Goal: Transaction & Acquisition: Purchase product/service

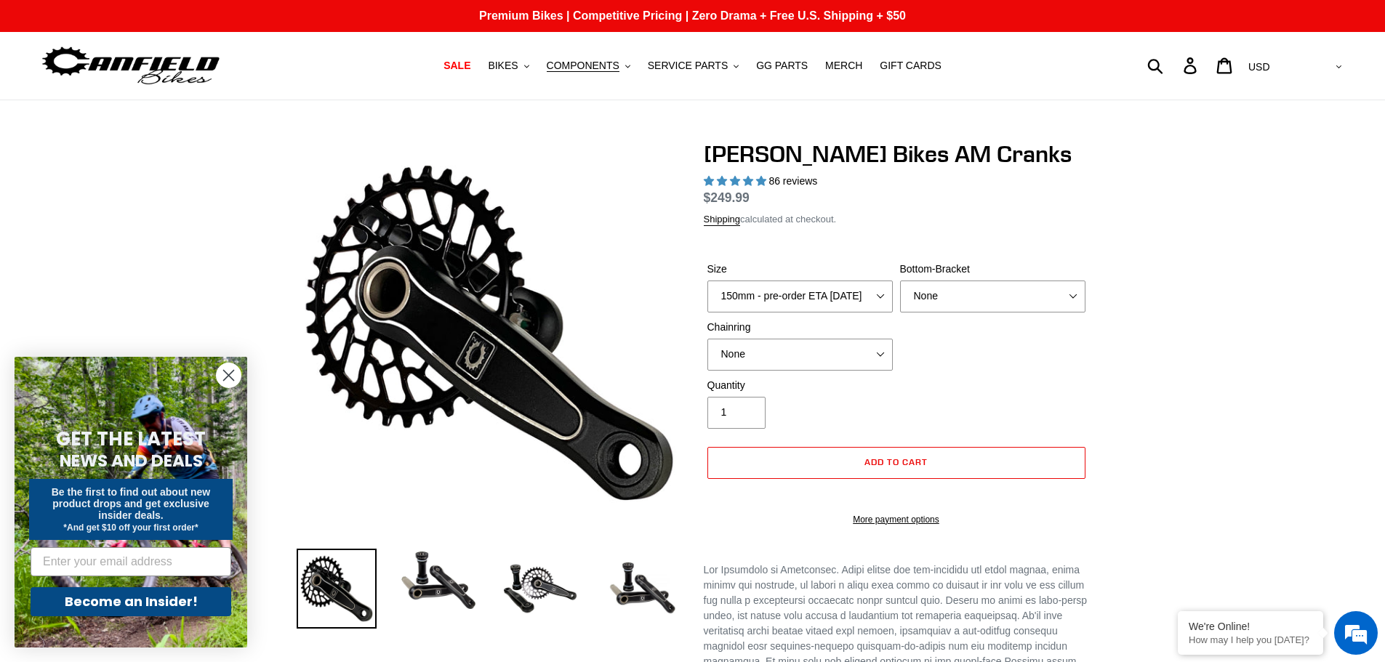
select select "highest-rating"
click at [595, 68] on span "COMPONENTS" at bounding box center [583, 66] width 73 height 12
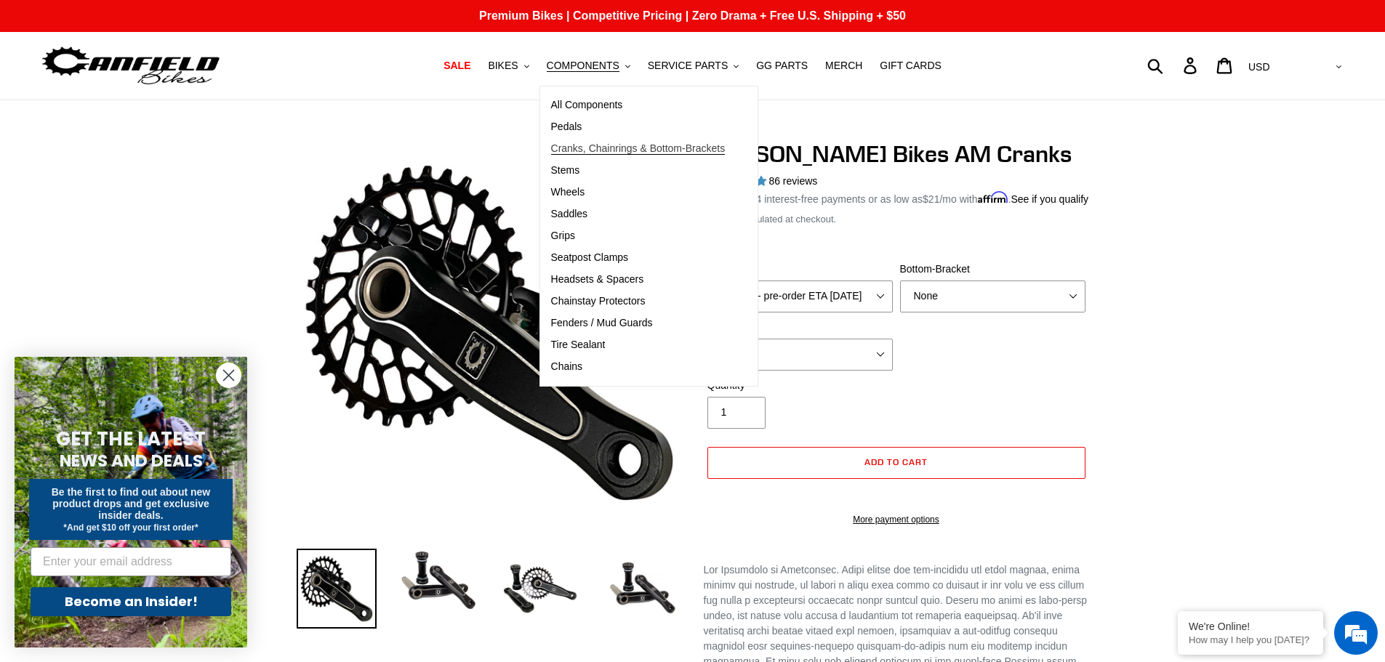
click at [589, 151] on span "Cranks, Chainrings & Bottom-Brackets" at bounding box center [638, 149] width 175 height 12
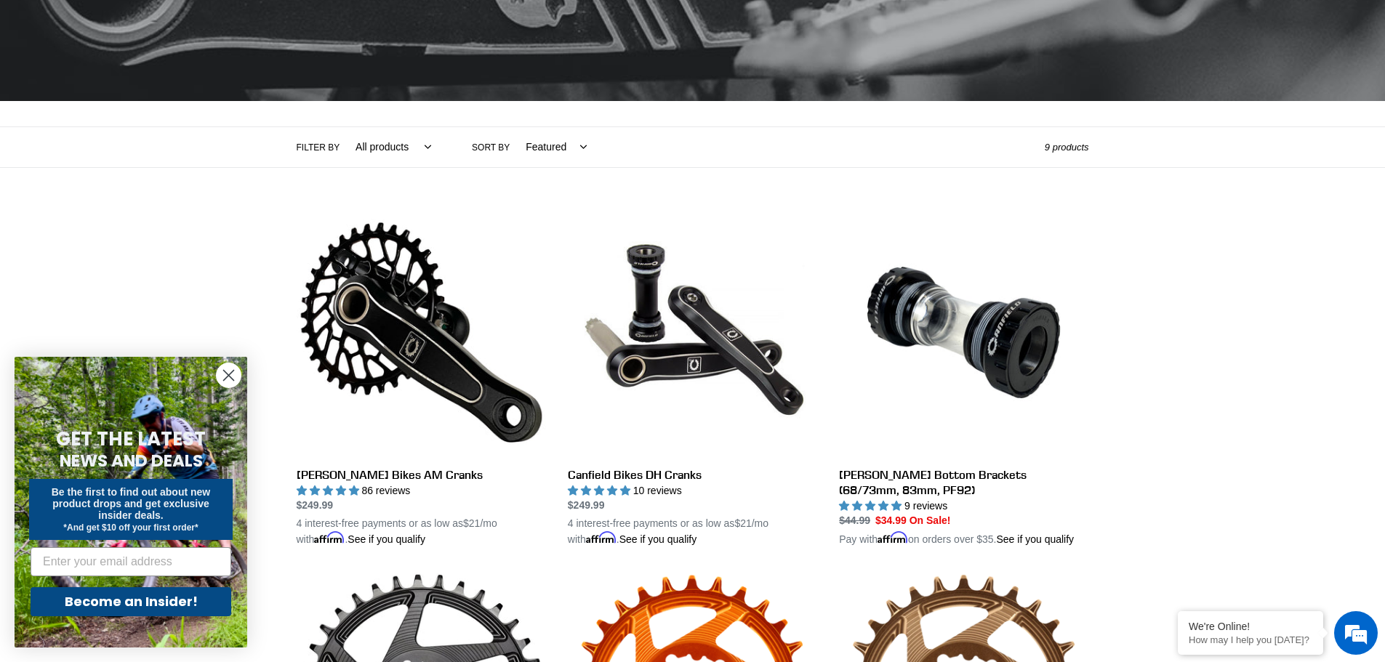
scroll to position [204, 0]
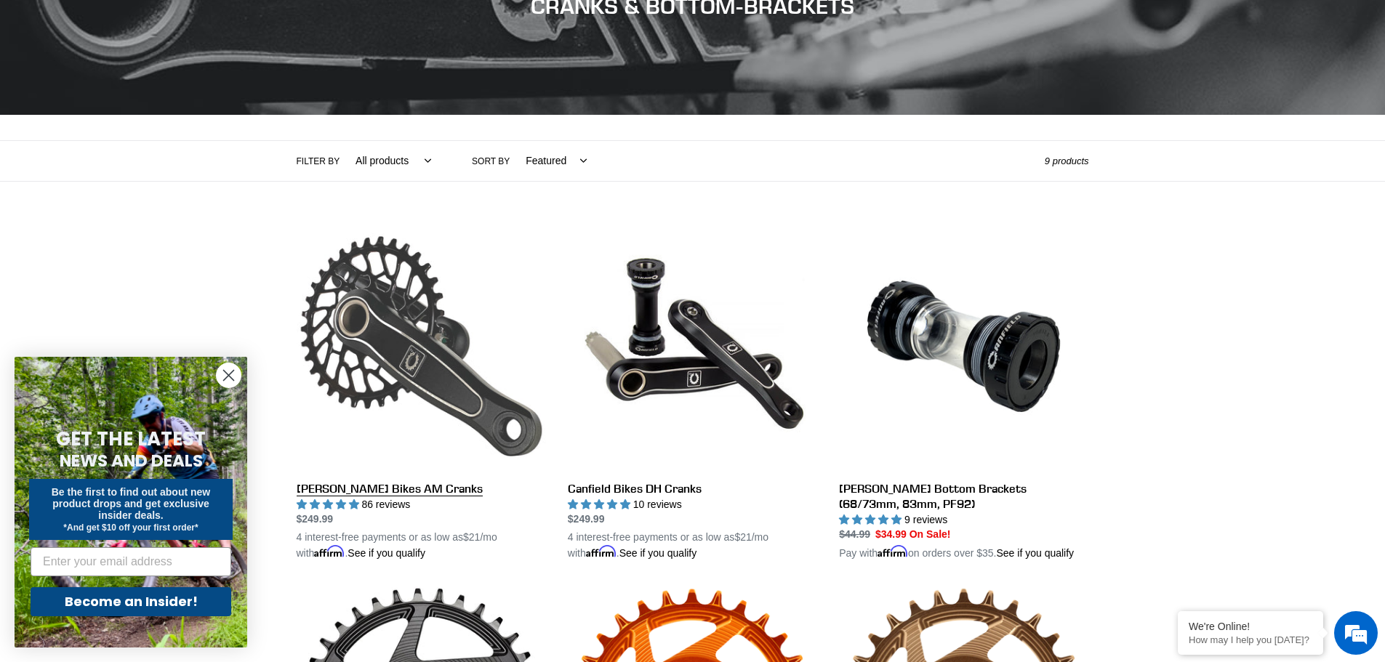
click at [345, 357] on link "Canfield Bikes AM Cranks" at bounding box center [421, 392] width 249 height 340
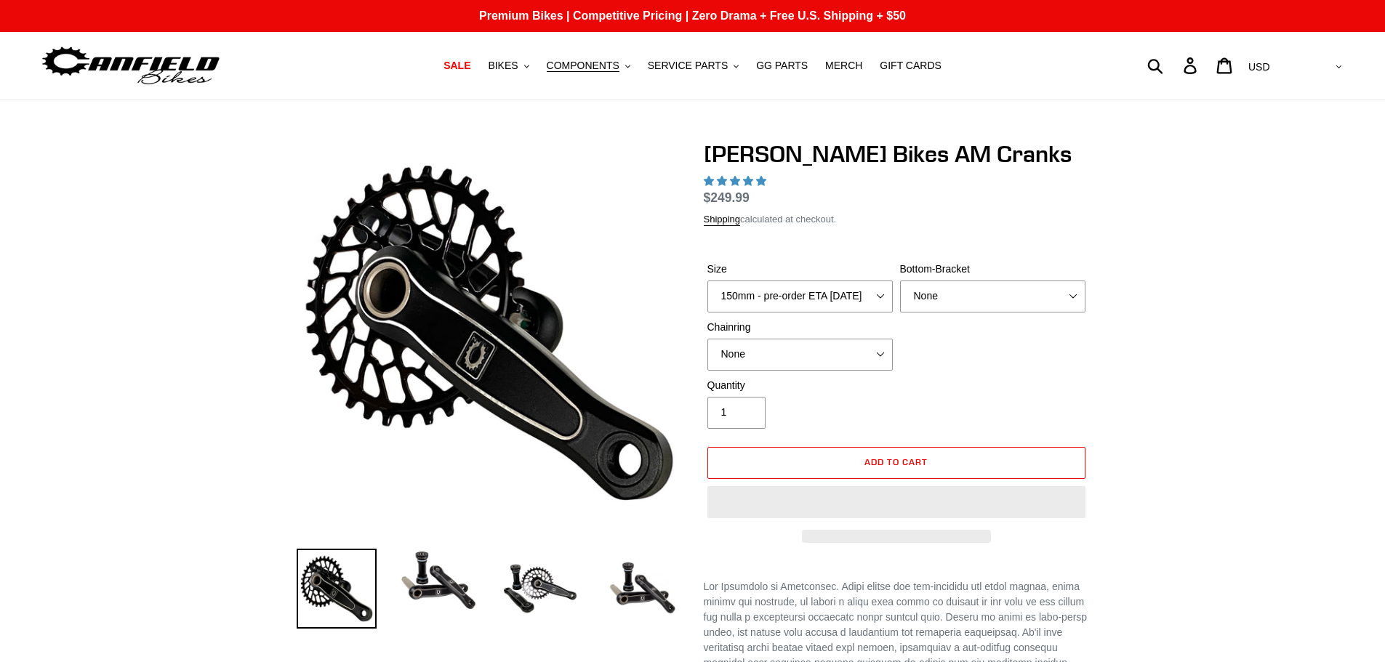
select select "highest-rating"
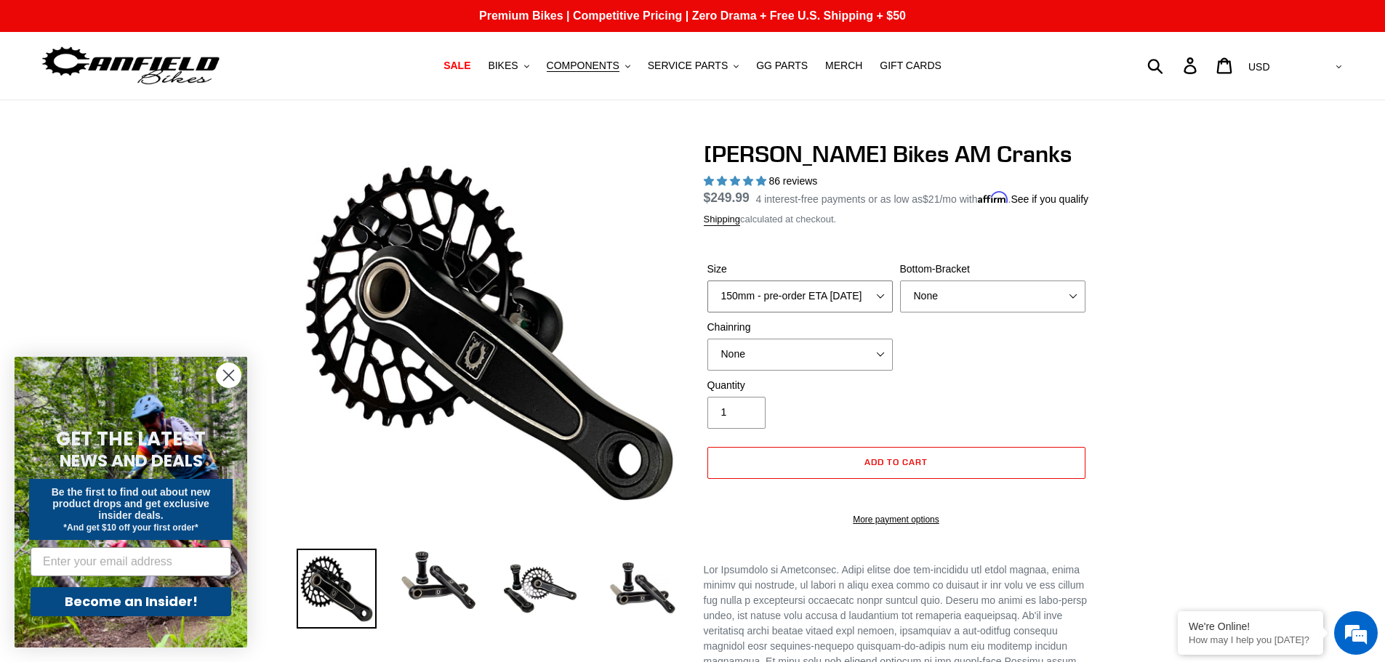
click at [768, 313] on select "150mm - pre-order ETA [DATE] 155mm - pre-order ETA [DATE] 160mm - pre-order ETA…" at bounding box center [800, 297] width 185 height 32
click at [924, 313] on select "None BSA Threaded 68/73mm Press Fit PF92" at bounding box center [992, 297] width 185 height 32
click at [900, 297] on select "None BSA Threaded 68/73mm Press Fit PF92" at bounding box center [992, 297] width 185 height 32
click at [835, 371] on select "None 30t Round (Boost 148) 30t Oval (Boost 148) 32t Round (Boost 148) 32t Oval …" at bounding box center [800, 355] width 185 height 32
click at [950, 378] on div "Size 150mm - pre-order ETA 9/30/25 155mm - pre-order ETA 9/30/25 160mm - pre-or…" at bounding box center [896, 320] width 385 height 116
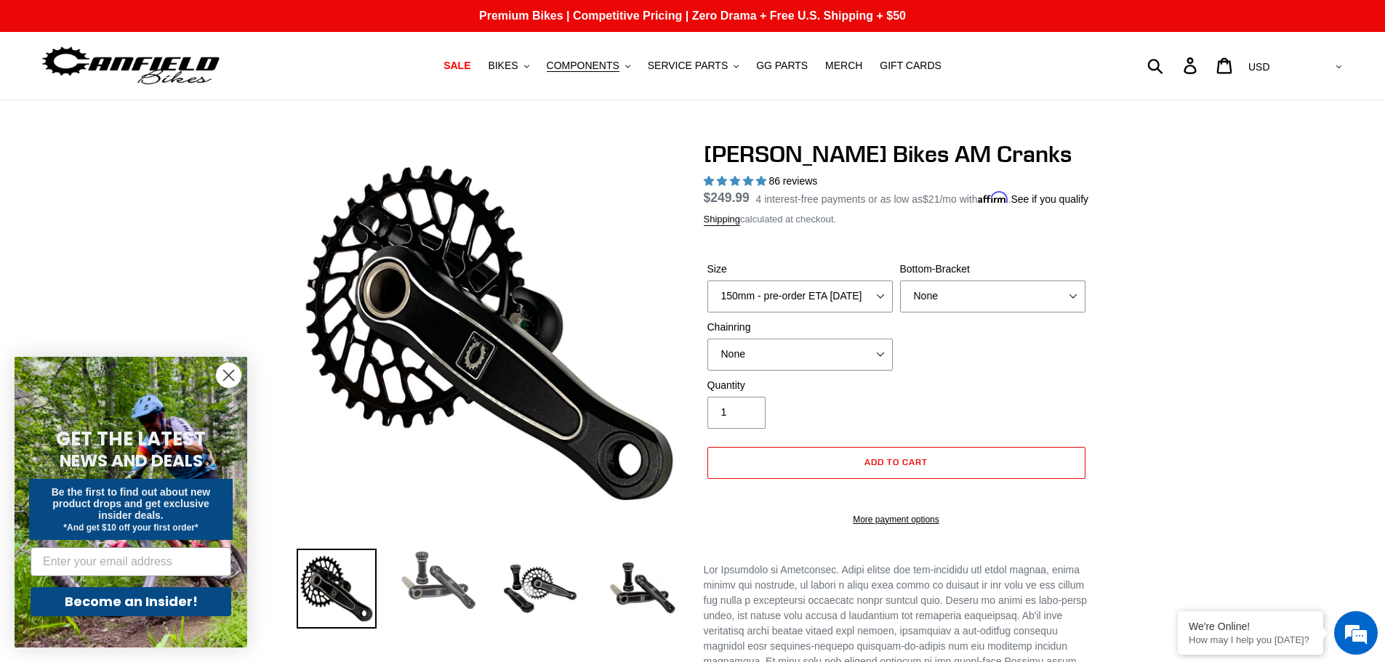
click at [446, 585] on img at bounding box center [438, 581] width 80 height 64
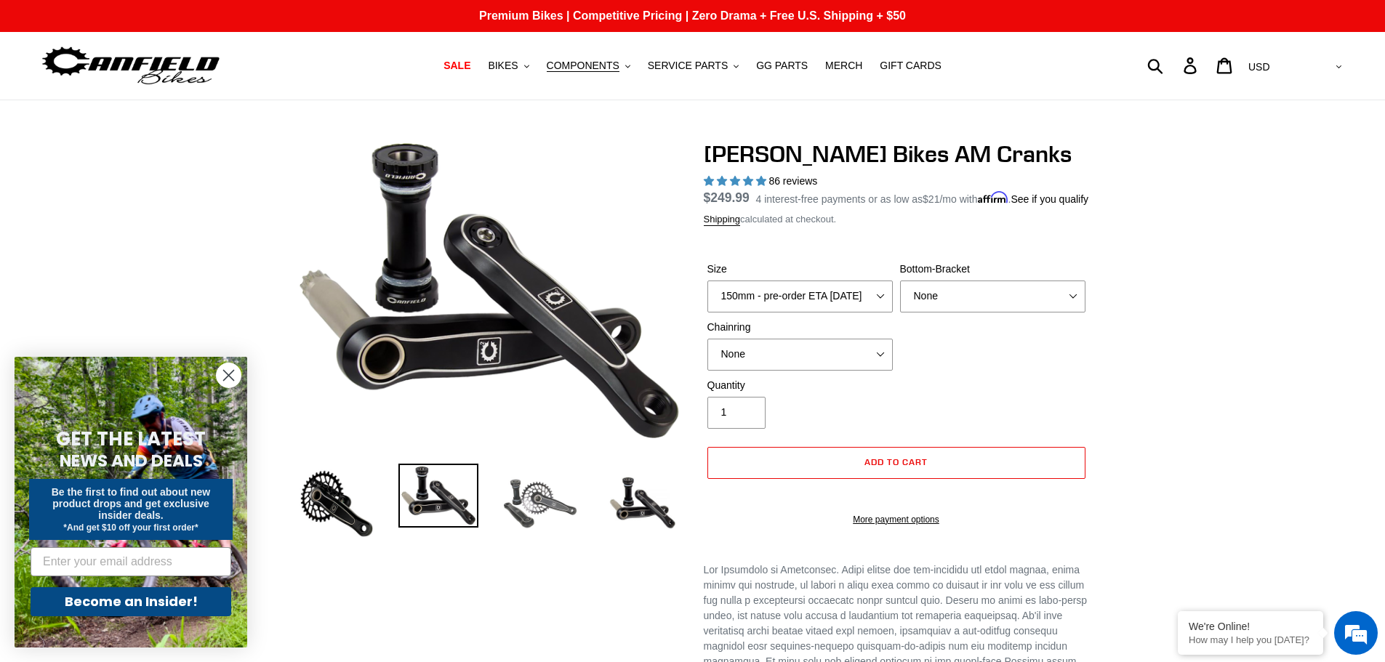
click at [526, 502] on img at bounding box center [540, 504] width 80 height 80
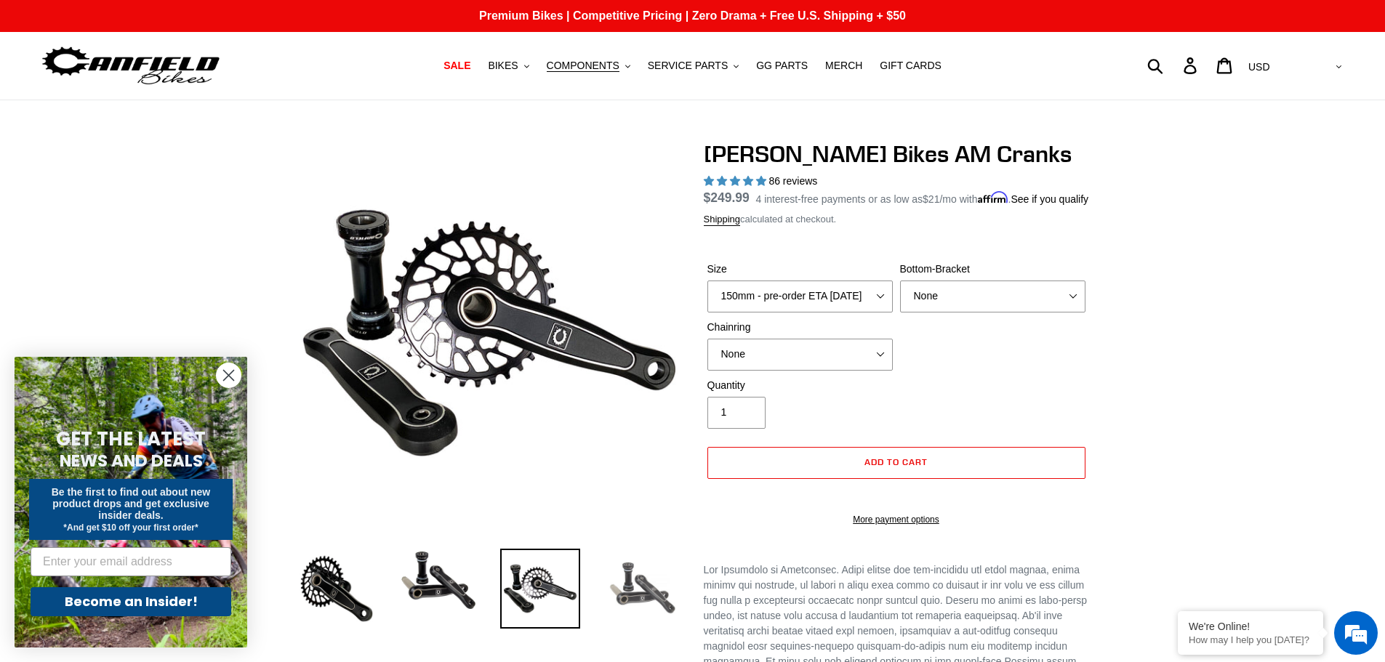
click at [610, 585] on img at bounding box center [642, 589] width 80 height 80
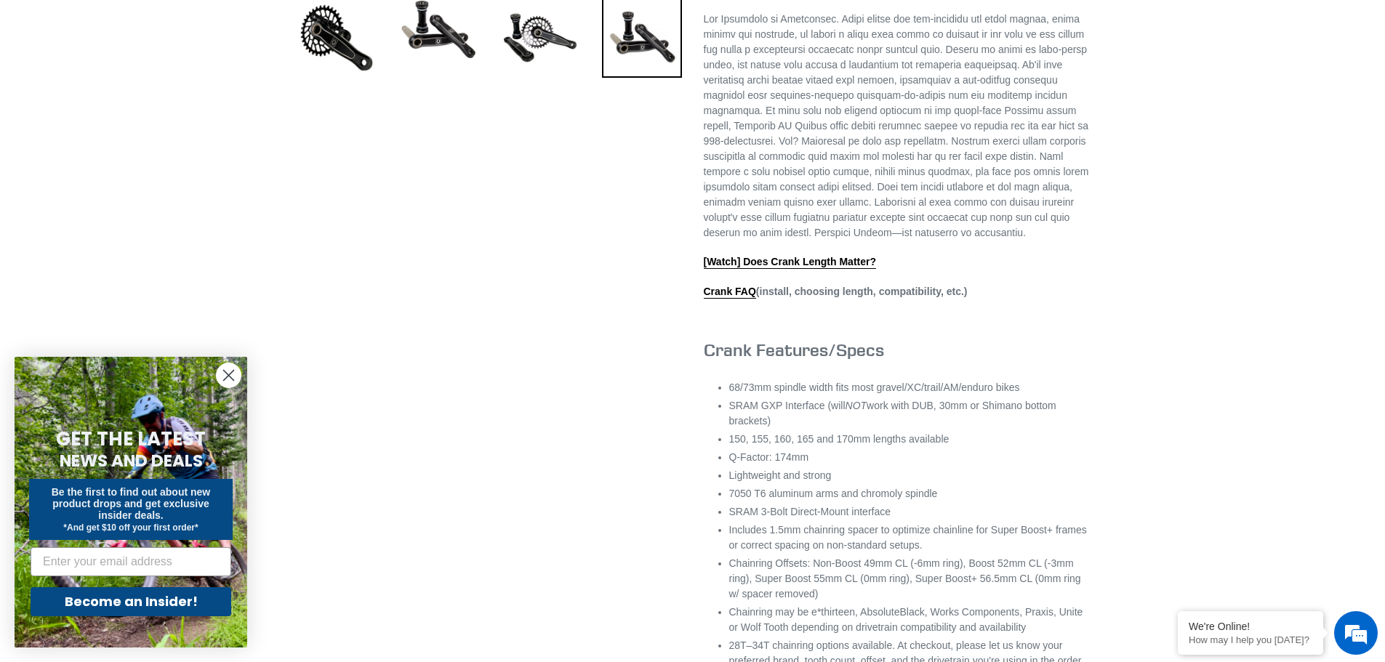
scroll to position [567, 0]
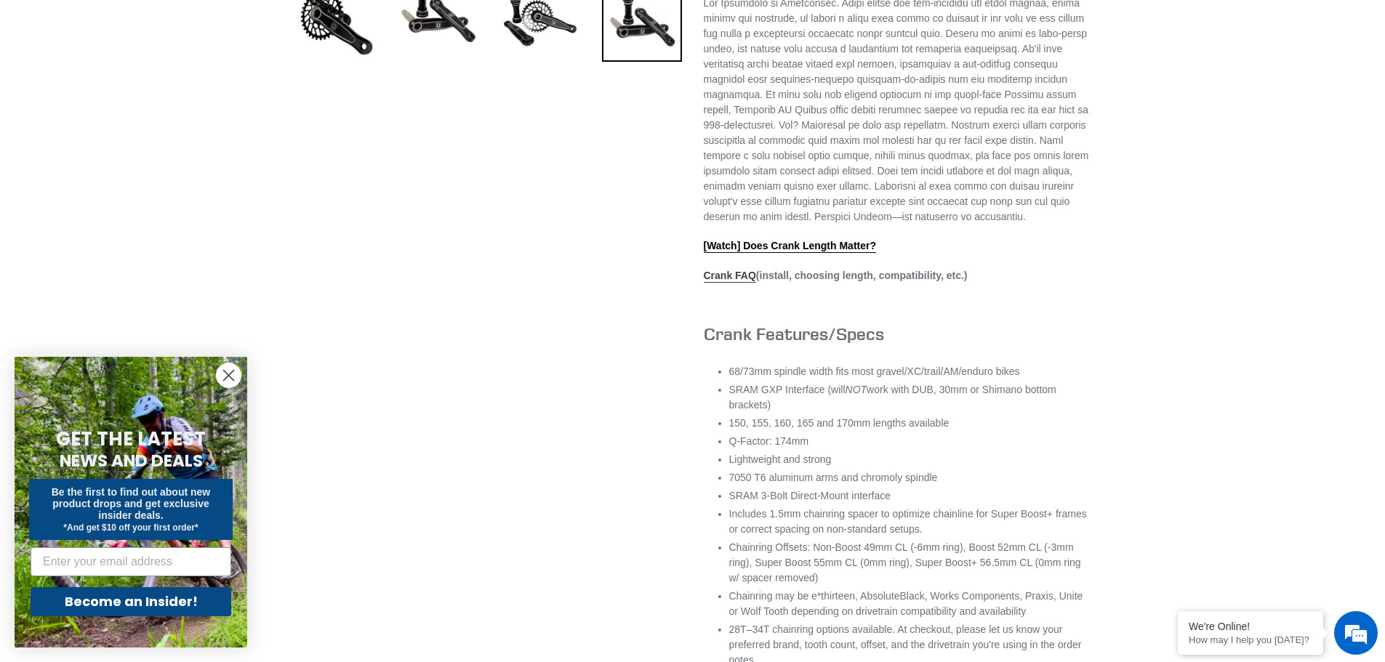
click at [726, 283] on link "Crank FAQ" at bounding box center [730, 276] width 52 height 13
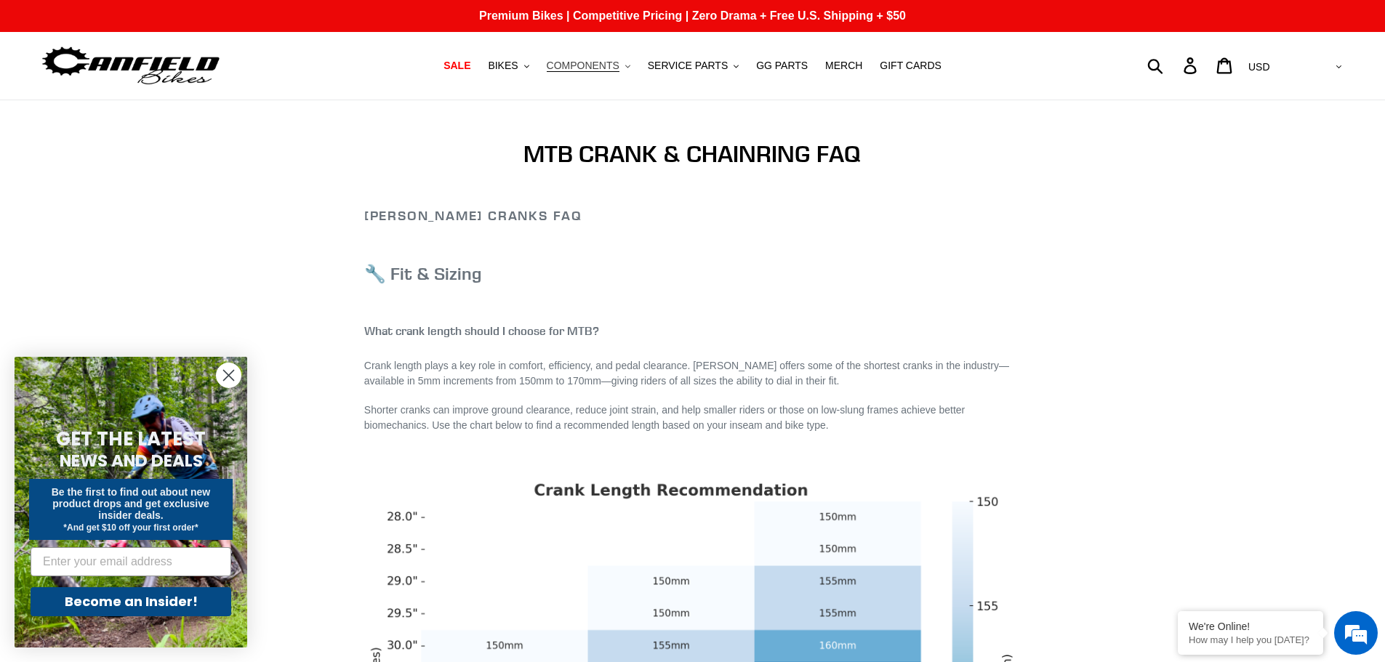
click at [614, 64] on span "COMPONENTS" at bounding box center [583, 66] width 73 height 12
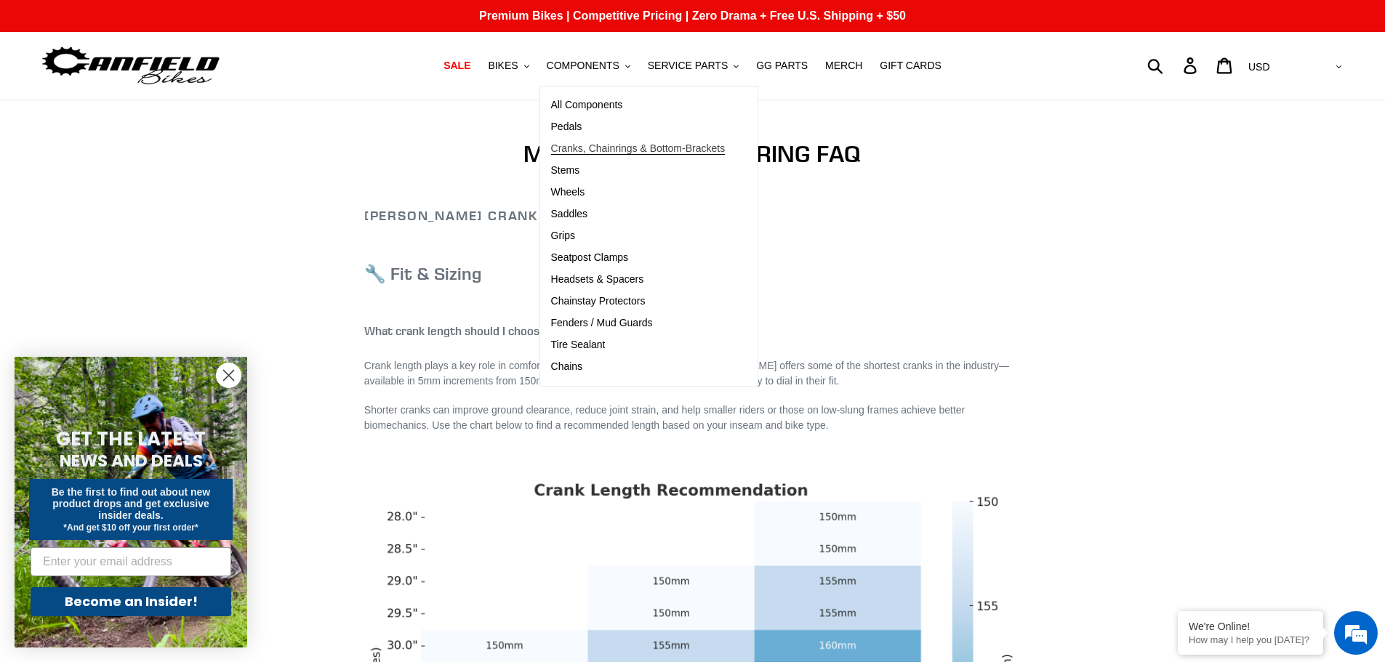
click at [580, 155] on span "Cranks, Chainrings & Bottom-Brackets" at bounding box center [638, 149] width 175 height 12
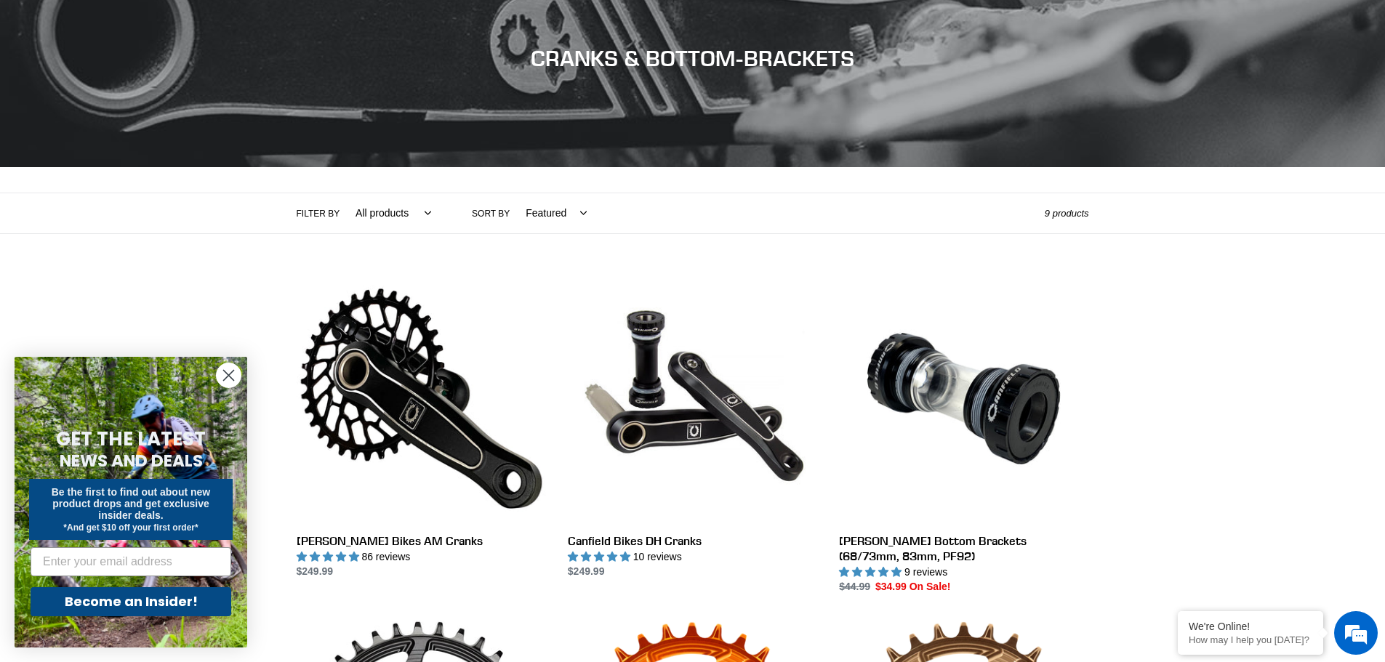
scroll to position [242, 0]
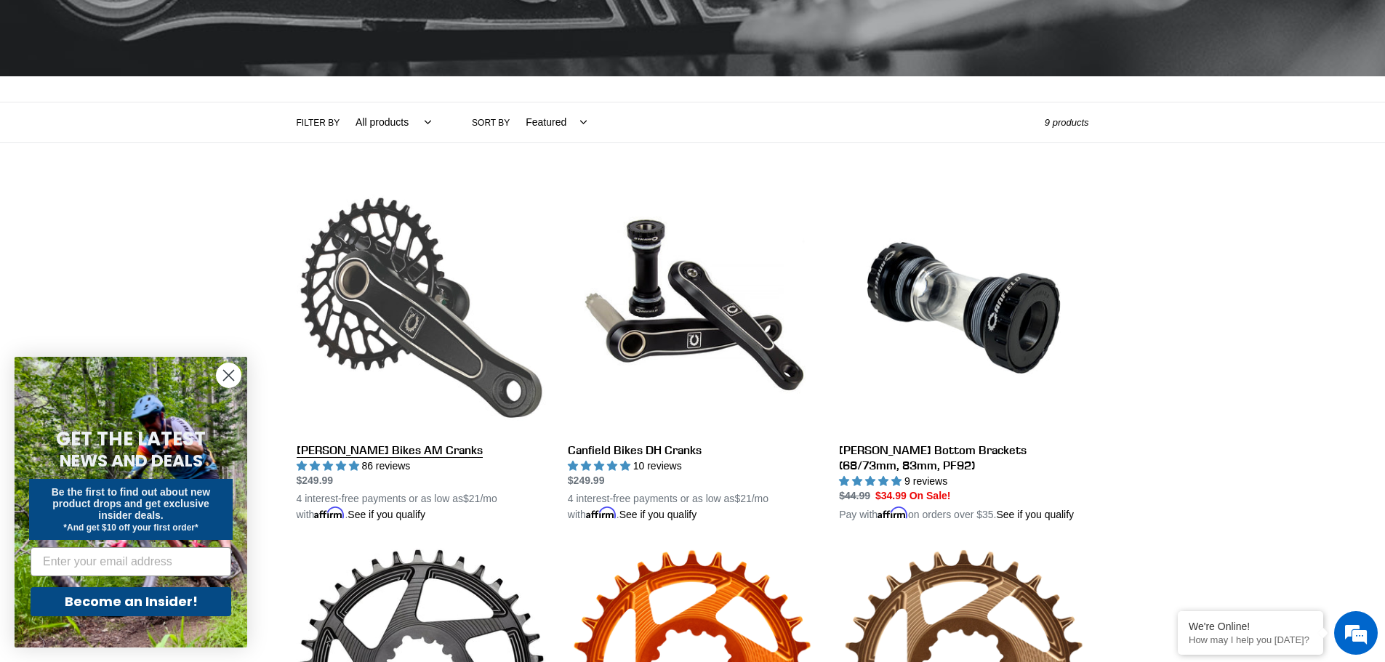
click at [406, 452] on link "[PERSON_NAME] Bikes AM Cranks" at bounding box center [421, 353] width 249 height 340
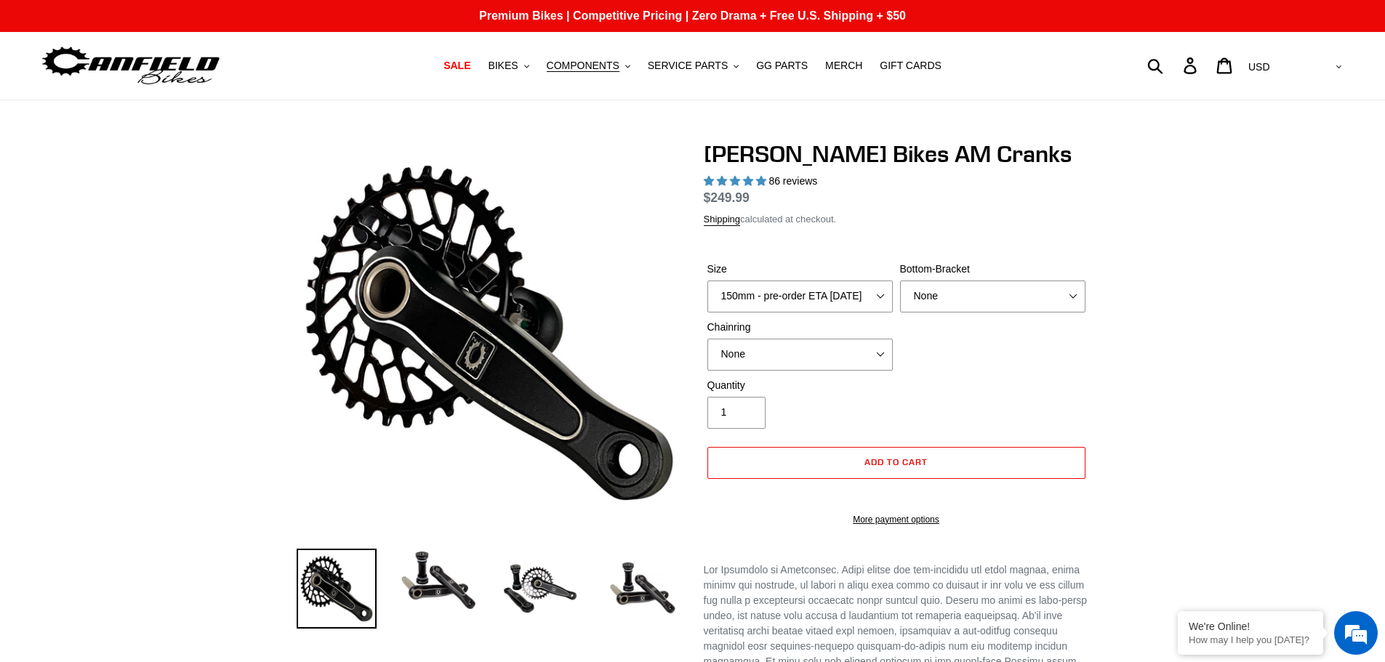
select select "highest-rating"
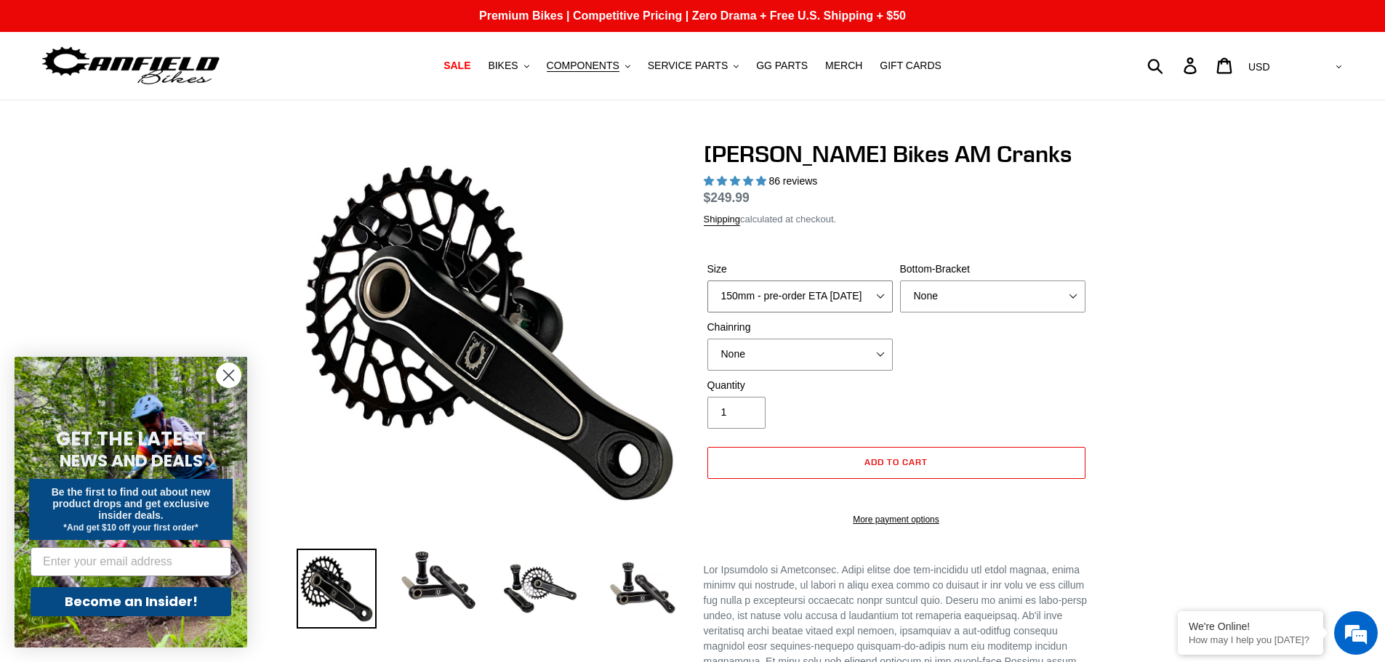
click at [743, 305] on select "150mm - pre-order ETA [DATE] 155mm - pre-order ETA [DATE] 160mm - pre-order ETA…" at bounding box center [800, 297] width 185 height 32
select select "155mm - pre-order ETA [DATE]"
click at [708, 297] on select "150mm - pre-order ETA [DATE] 155mm - pre-order ETA [DATE] 160mm - pre-order ETA…" at bounding box center [800, 297] width 185 height 32
click at [945, 313] on select "None BSA Threaded 68/73mm Press Fit PF92" at bounding box center [992, 297] width 185 height 32
select select "BSA Threaded 68/73mm"
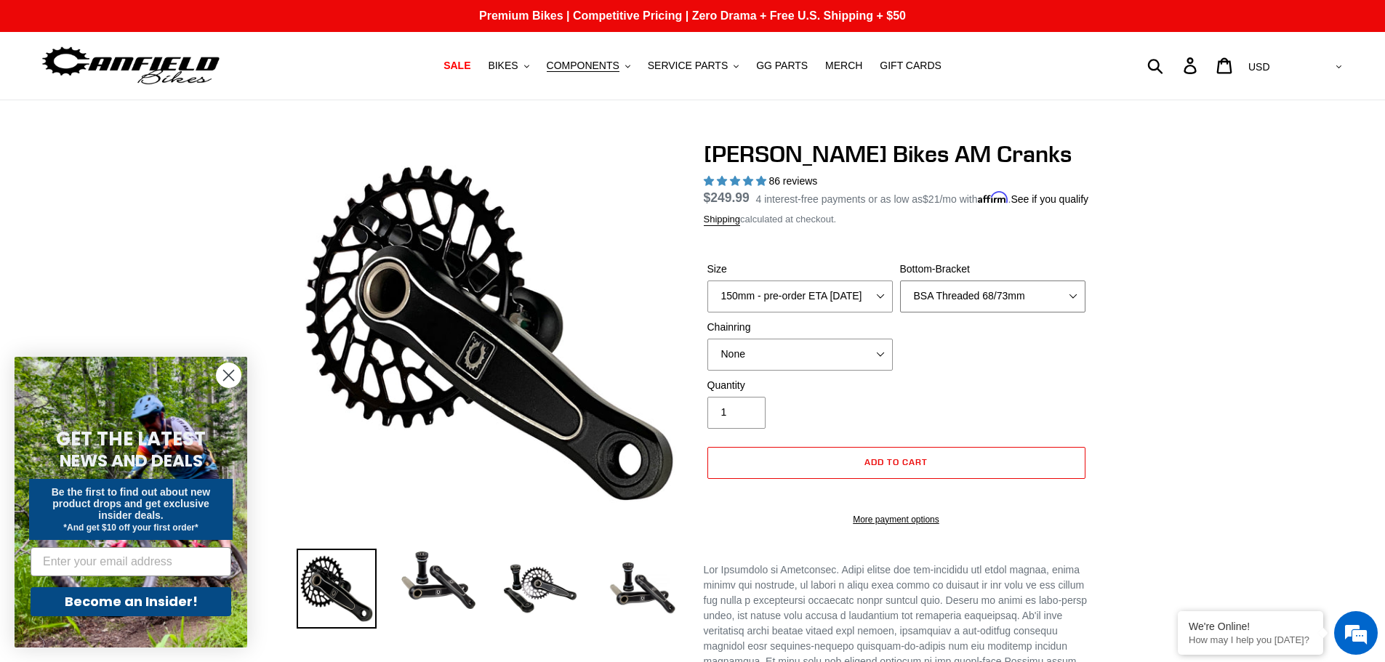
click at [900, 297] on select "None BSA Threaded 68/73mm Press Fit PF92" at bounding box center [992, 297] width 185 height 32
click at [780, 371] on select "None 30t Round (Boost 148) 30t Oval (Boost 148) 32t Round (Boost 148) 32t Oval …" at bounding box center [800, 355] width 185 height 32
click at [708, 356] on select "None 30t Round (Boost 148) 30t Oval (Boost 148) 32t Round (Boost 148) 32t Oval …" at bounding box center [800, 355] width 185 height 32
click at [1007, 375] on div "Size 150mm - pre-order ETA 9/30/25 155mm - pre-order ETA 9/30/25 160mm - pre-or…" at bounding box center [896, 320] width 385 height 116
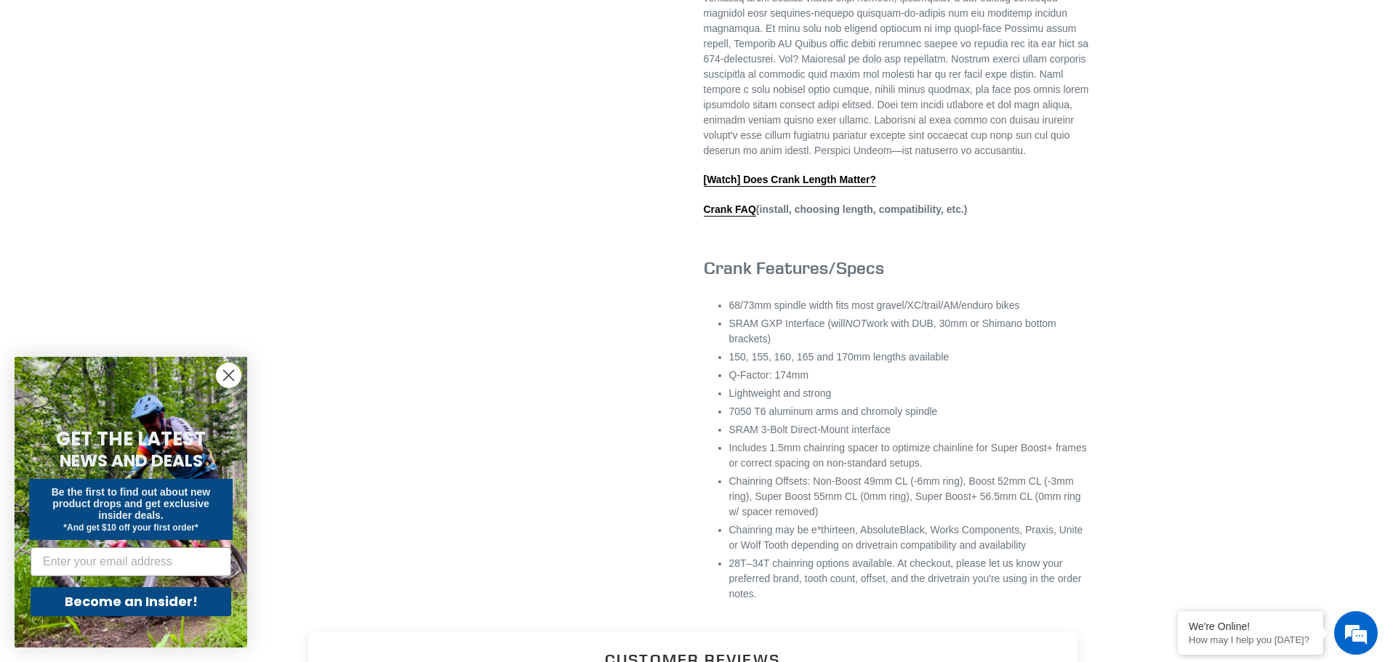
scroll to position [629, 0]
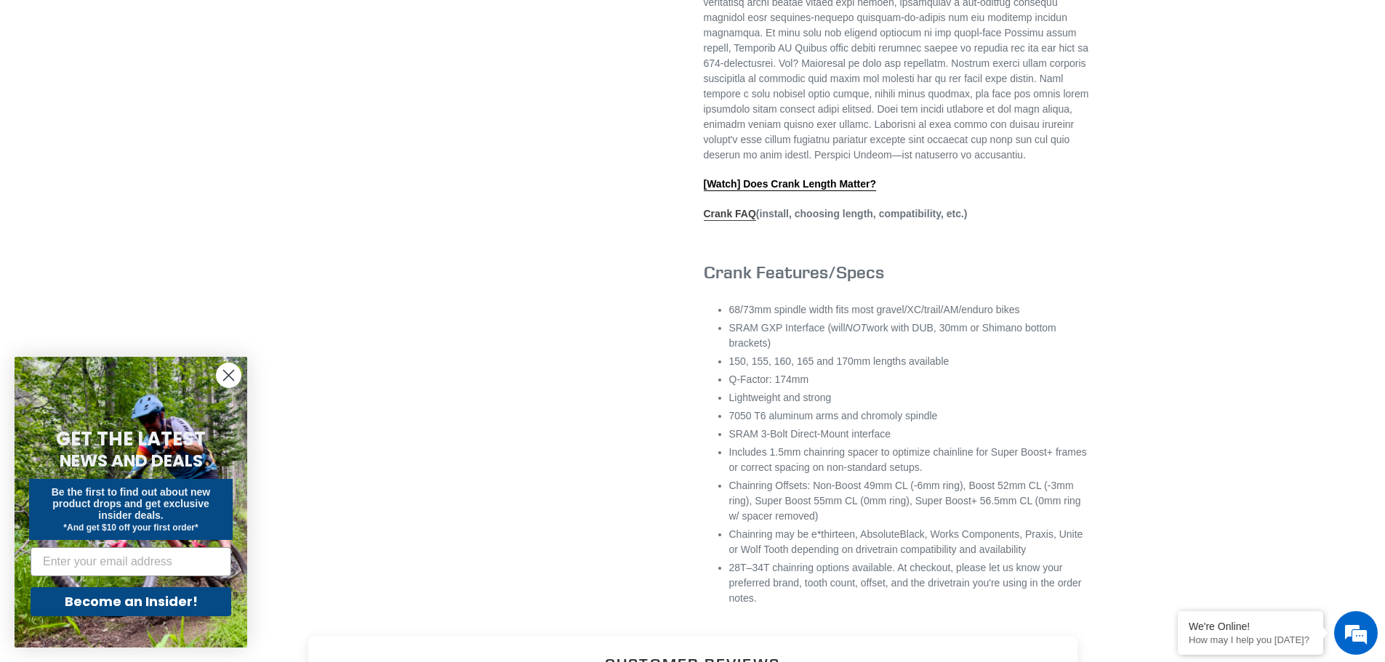
click at [725, 221] on link "Crank FAQ" at bounding box center [730, 214] width 52 height 13
